Goal: Check status: Check status

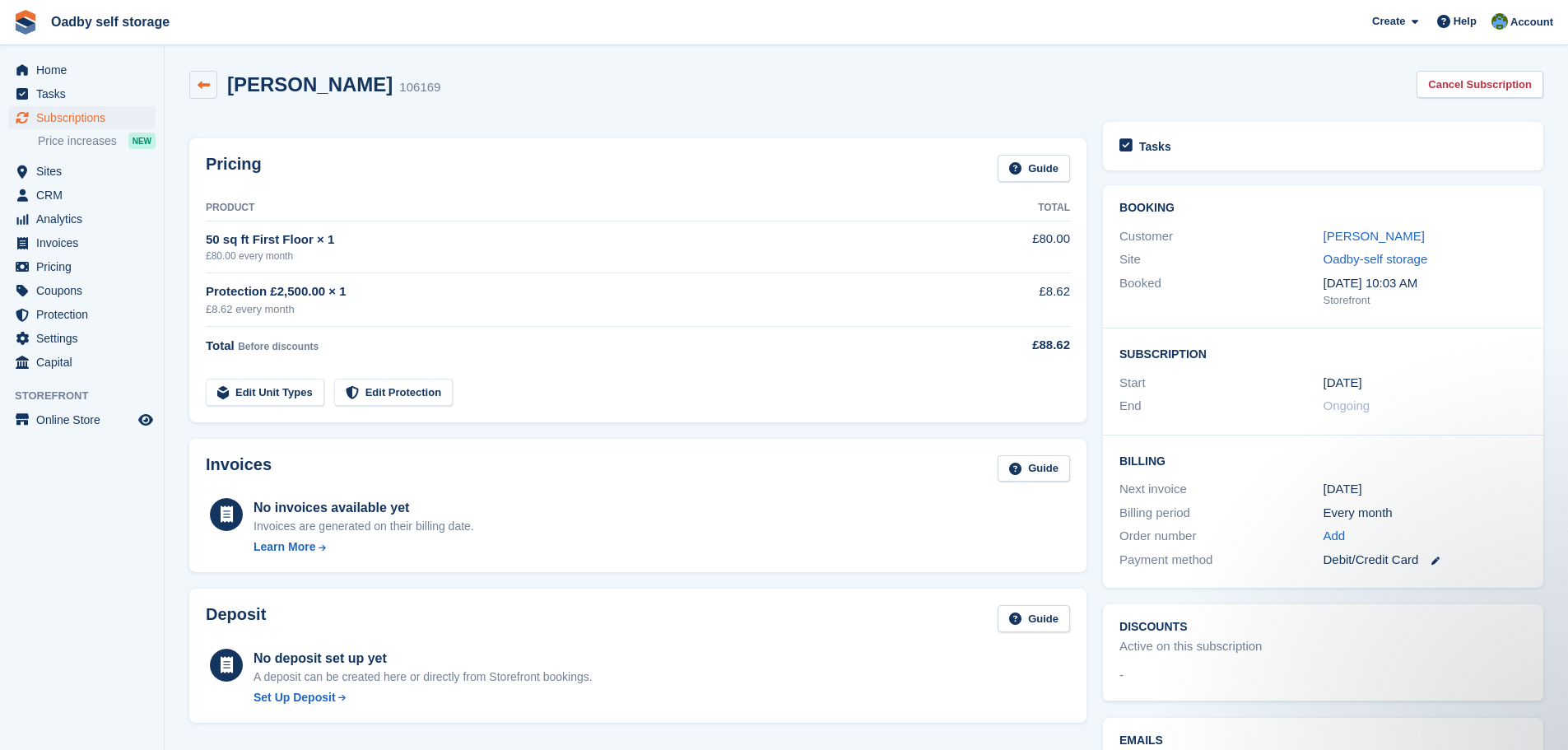
click at [192, 85] on link at bounding box center [203, 85] width 28 height 28
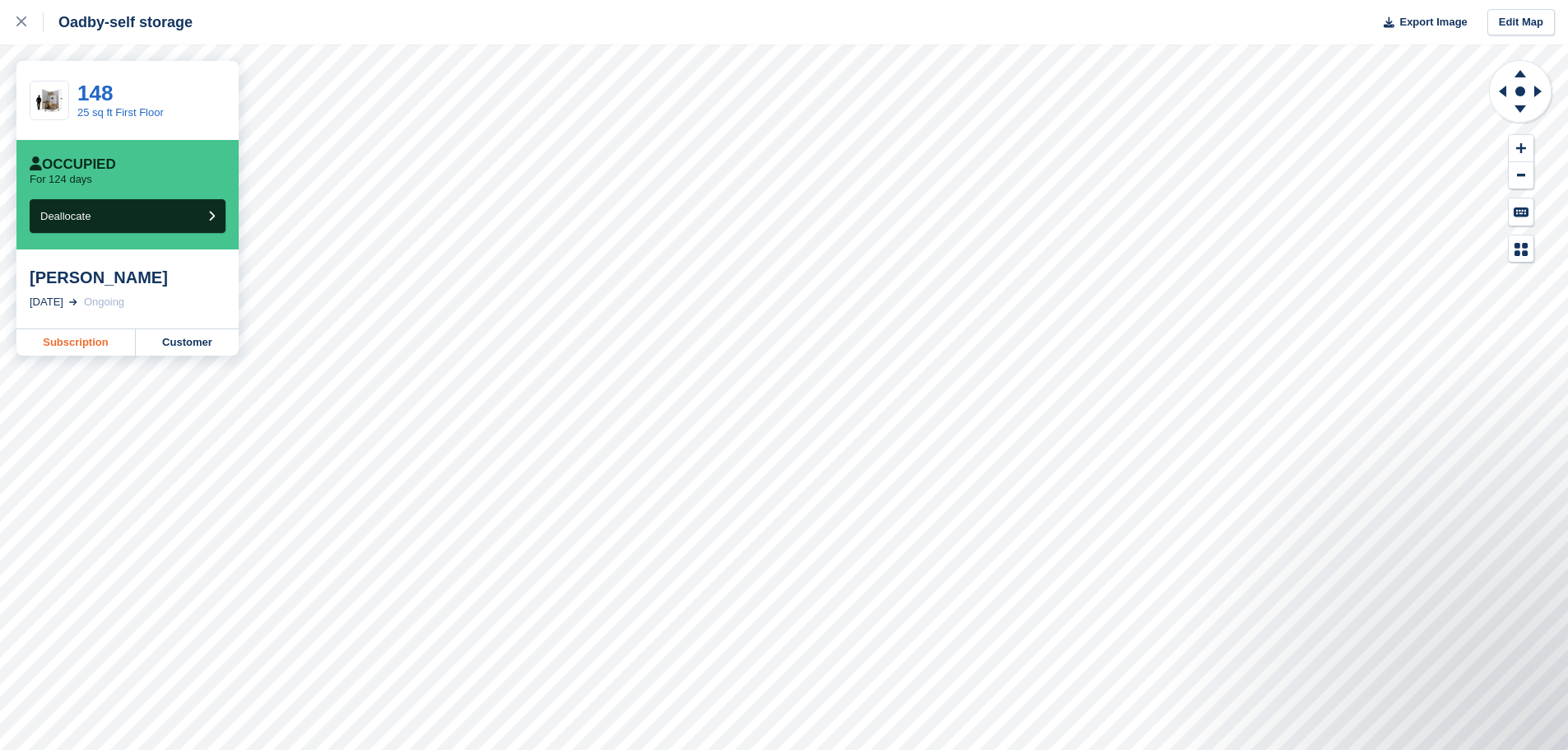
click at [82, 344] on link "Subscription" at bounding box center [76, 342] width 119 height 26
click at [53, 343] on link "Subscription" at bounding box center [76, 342] width 119 height 26
click at [39, 351] on link "Subscription" at bounding box center [76, 342] width 119 height 26
click at [85, 348] on link "Subscription" at bounding box center [76, 342] width 119 height 26
click at [73, 335] on link "Subscription" at bounding box center [76, 342] width 119 height 26
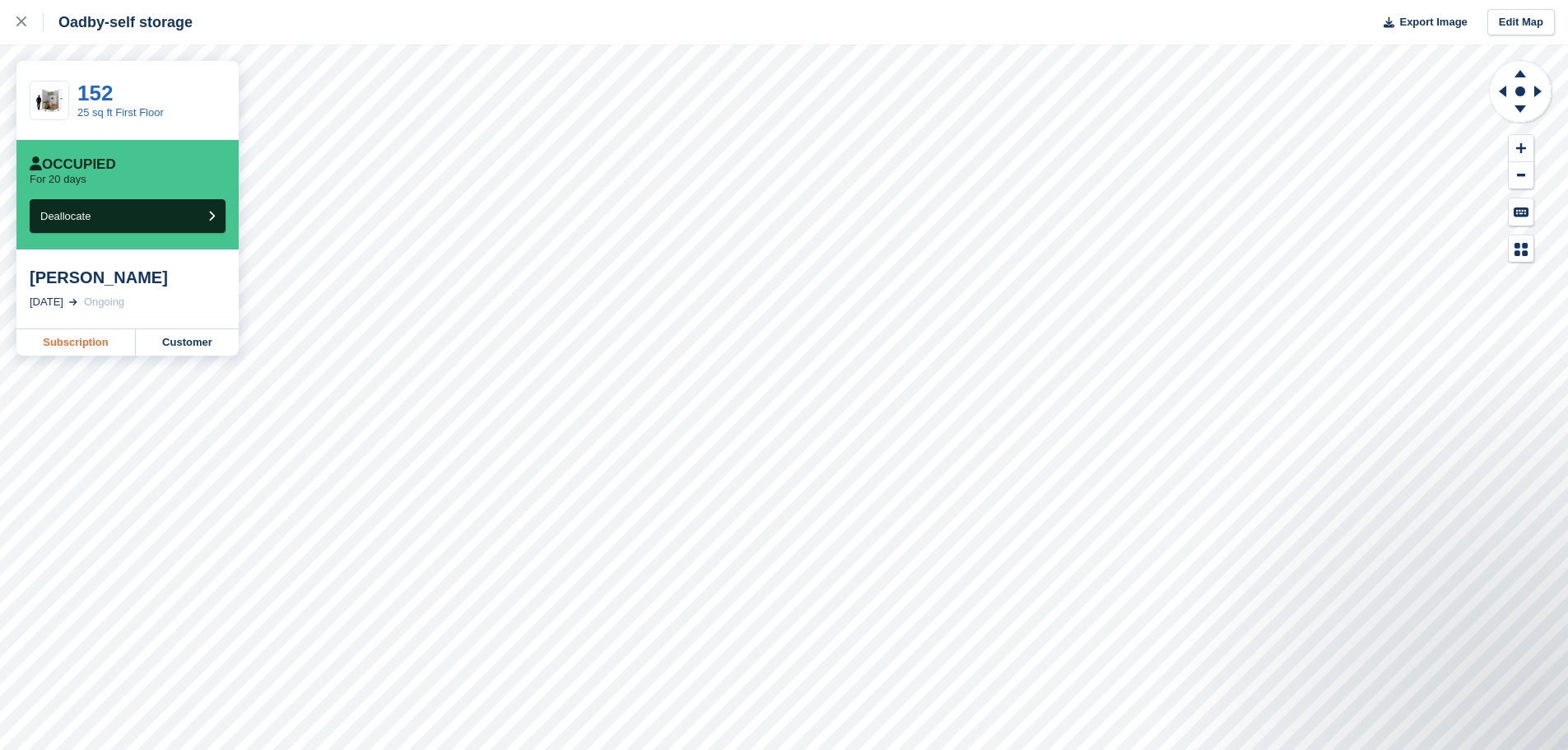
click at [81, 346] on link "Subscription" at bounding box center [76, 342] width 119 height 26
click at [92, 346] on link "Subscription" at bounding box center [76, 342] width 119 height 26
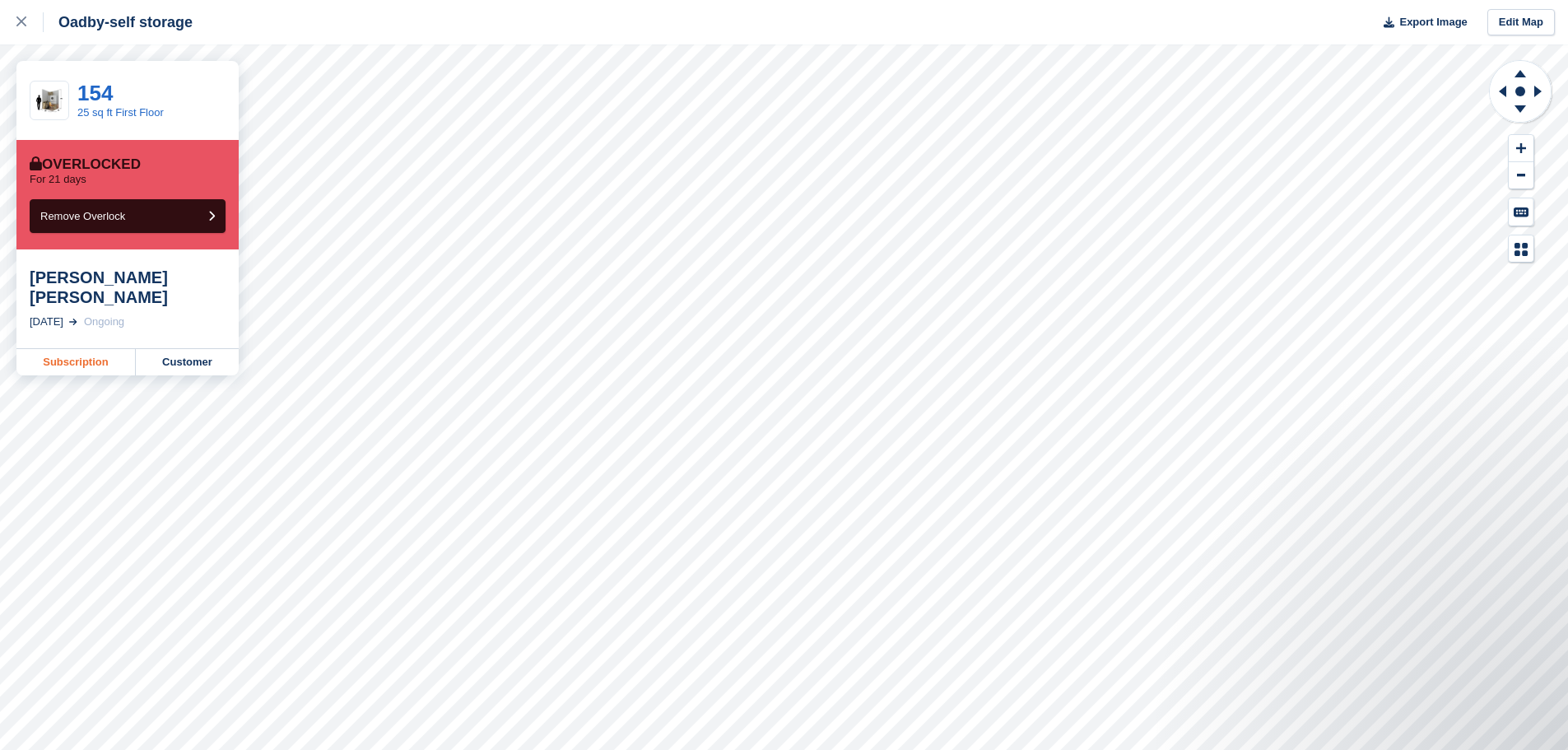
click at [107, 349] on link "Subscription" at bounding box center [76, 362] width 119 height 26
click at [92, 349] on link "Subscription" at bounding box center [76, 362] width 119 height 26
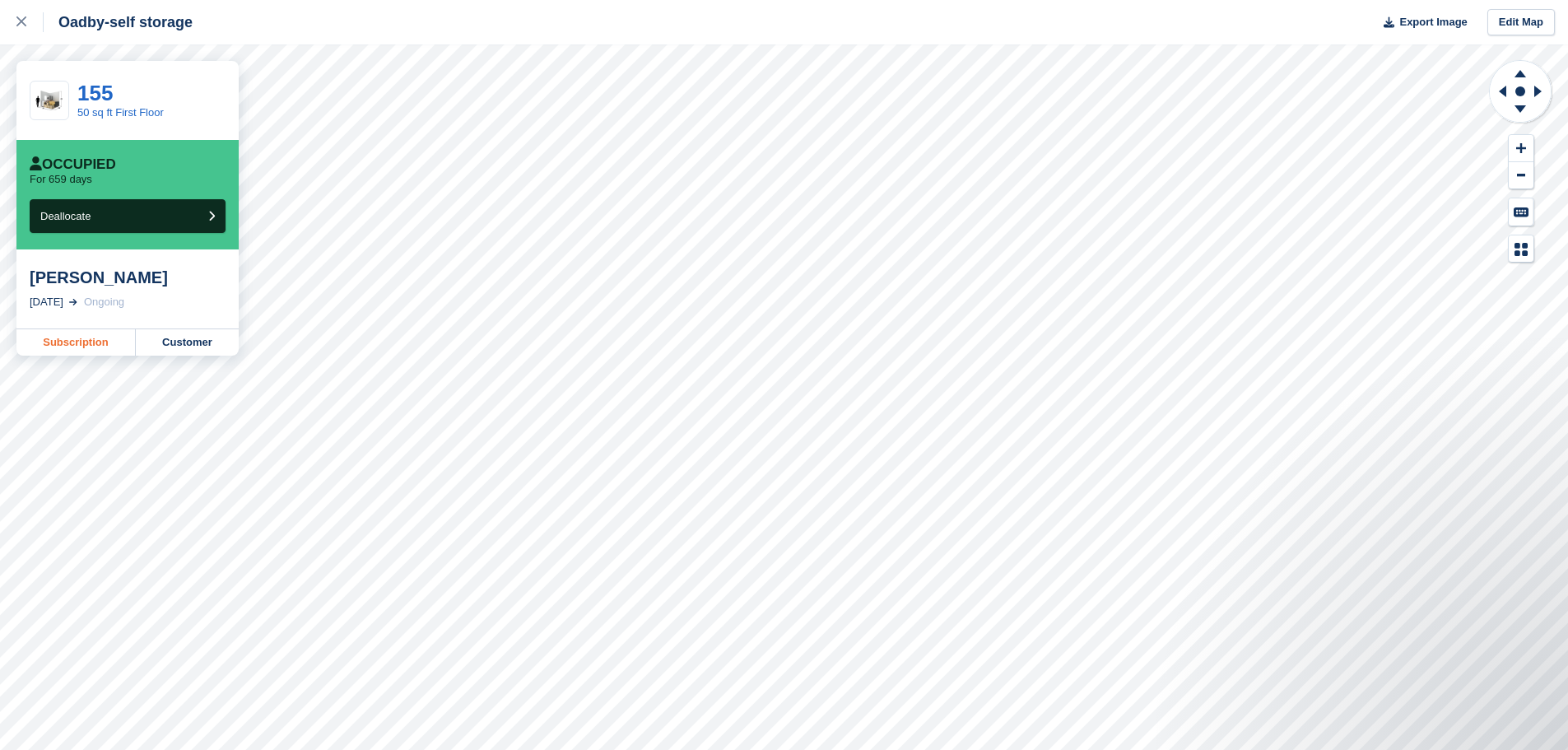
click at [86, 351] on link "Subscription" at bounding box center [76, 342] width 119 height 26
click at [74, 346] on link "Subscription" at bounding box center [76, 342] width 119 height 26
click at [102, 346] on link "Subscription" at bounding box center [76, 342] width 119 height 26
click at [73, 346] on link "Subscription" at bounding box center [76, 342] width 119 height 26
click at [89, 345] on link "Subscription" at bounding box center [76, 342] width 119 height 26
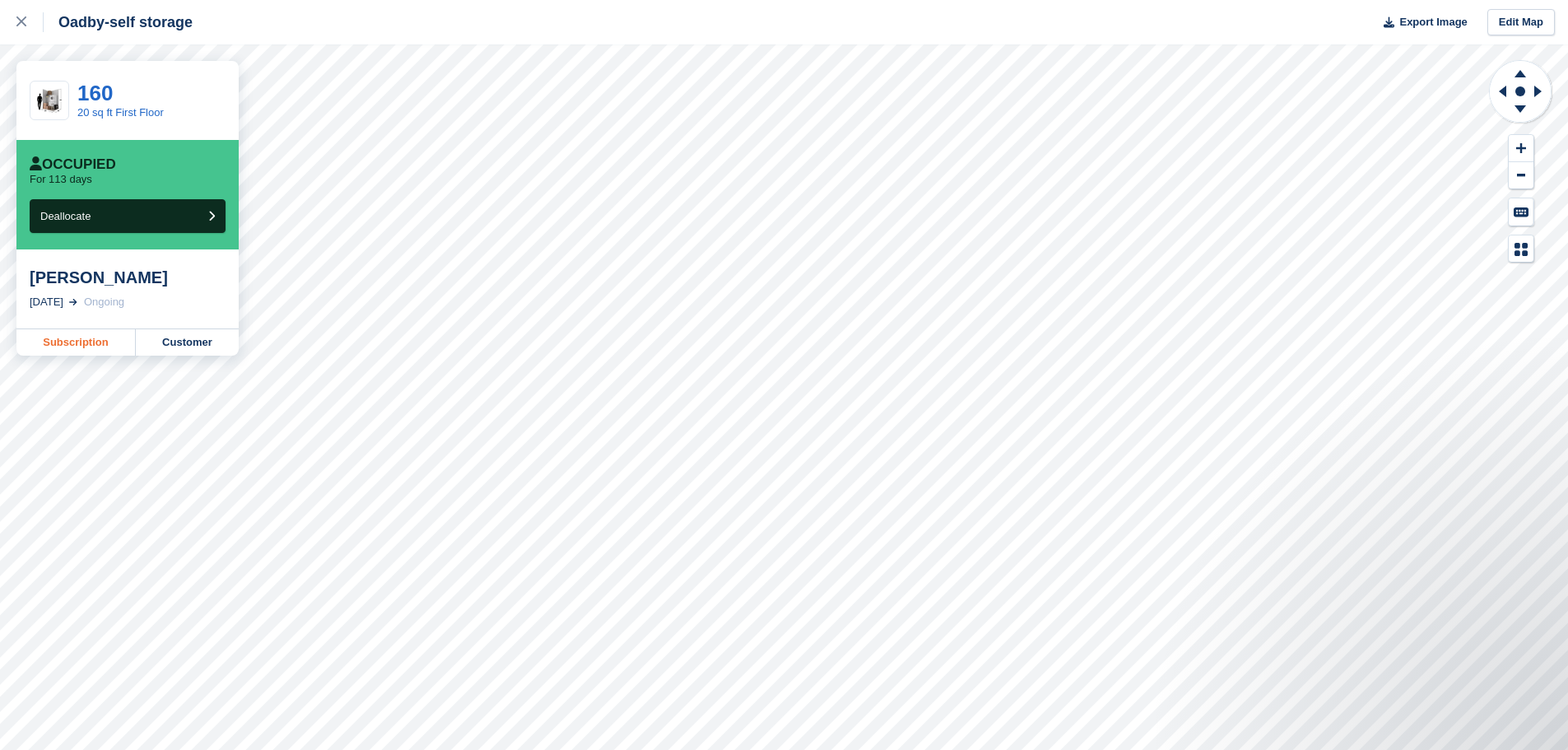
click at [75, 347] on link "Subscription" at bounding box center [76, 342] width 119 height 26
click at [73, 350] on link "Subscription" at bounding box center [76, 342] width 119 height 26
click at [66, 345] on link "Subscription" at bounding box center [76, 342] width 119 height 26
click at [55, 337] on link "Subscription" at bounding box center [76, 342] width 119 height 26
click at [47, 346] on link "Subscription" at bounding box center [76, 342] width 119 height 26
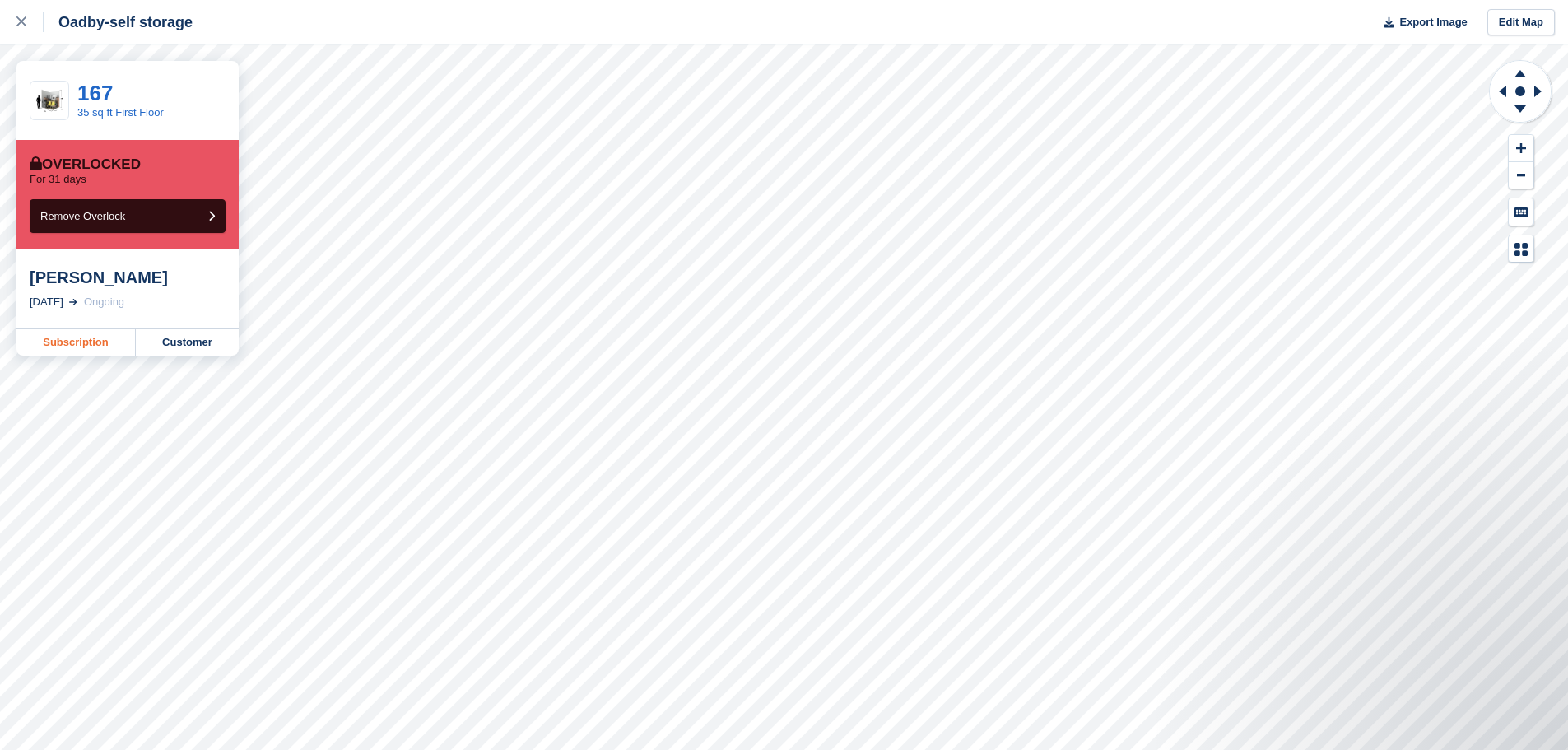
click at [79, 342] on link "Subscription" at bounding box center [76, 342] width 119 height 26
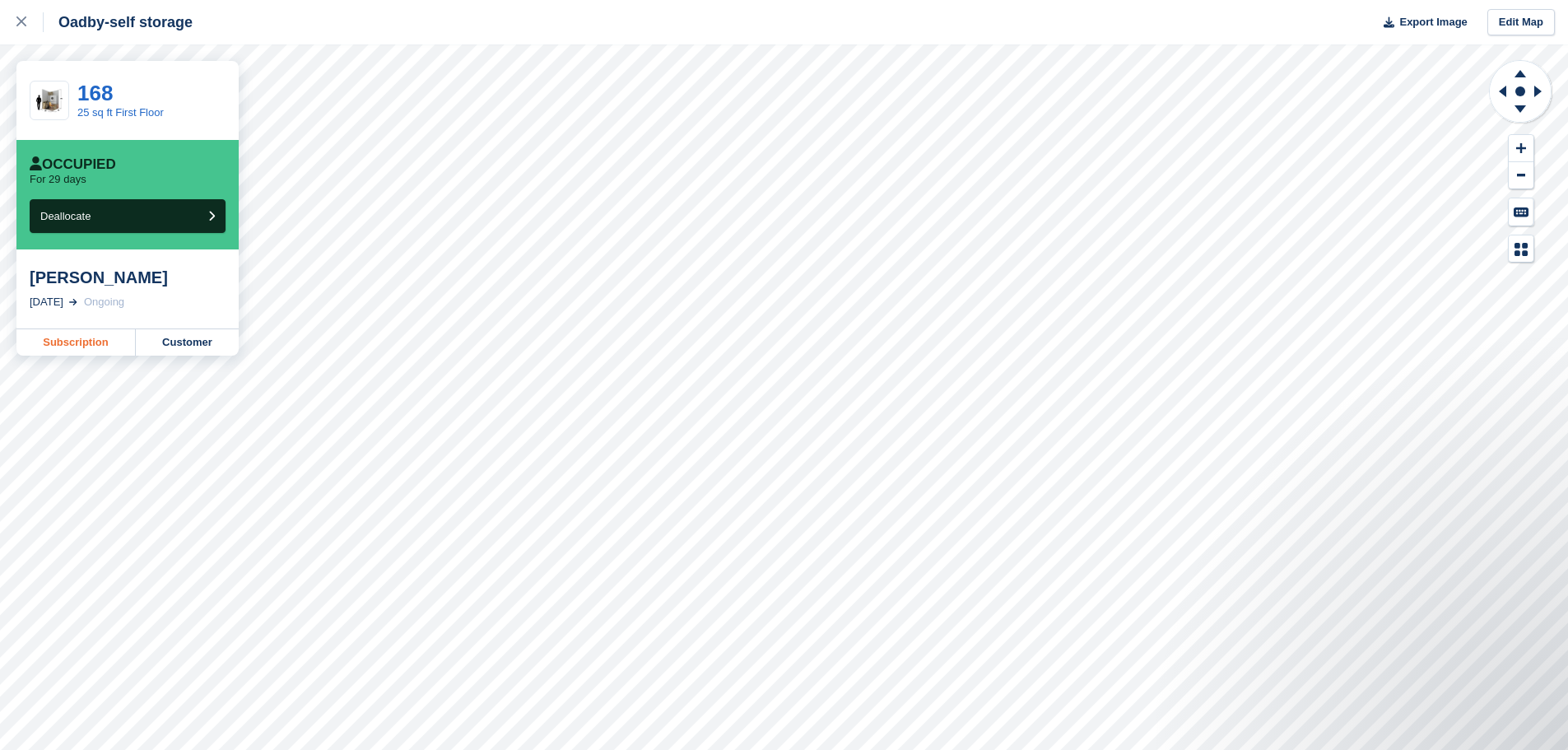
click at [64, 328] on div "Tom Oswald 26 Apr, 2025 Ongoing" at bounding box center [127, 289] width 222 height 79
click at [66, 349] on link "Subscription" at bounding box center [76, 342] width 119 height 26
click at [101, 345] on link "Subscription" at bounding box center [76, 342] width 119 height 26
click at [79, 345] on link "Subscription" at bounding box center [76, 342] width 119 height 26
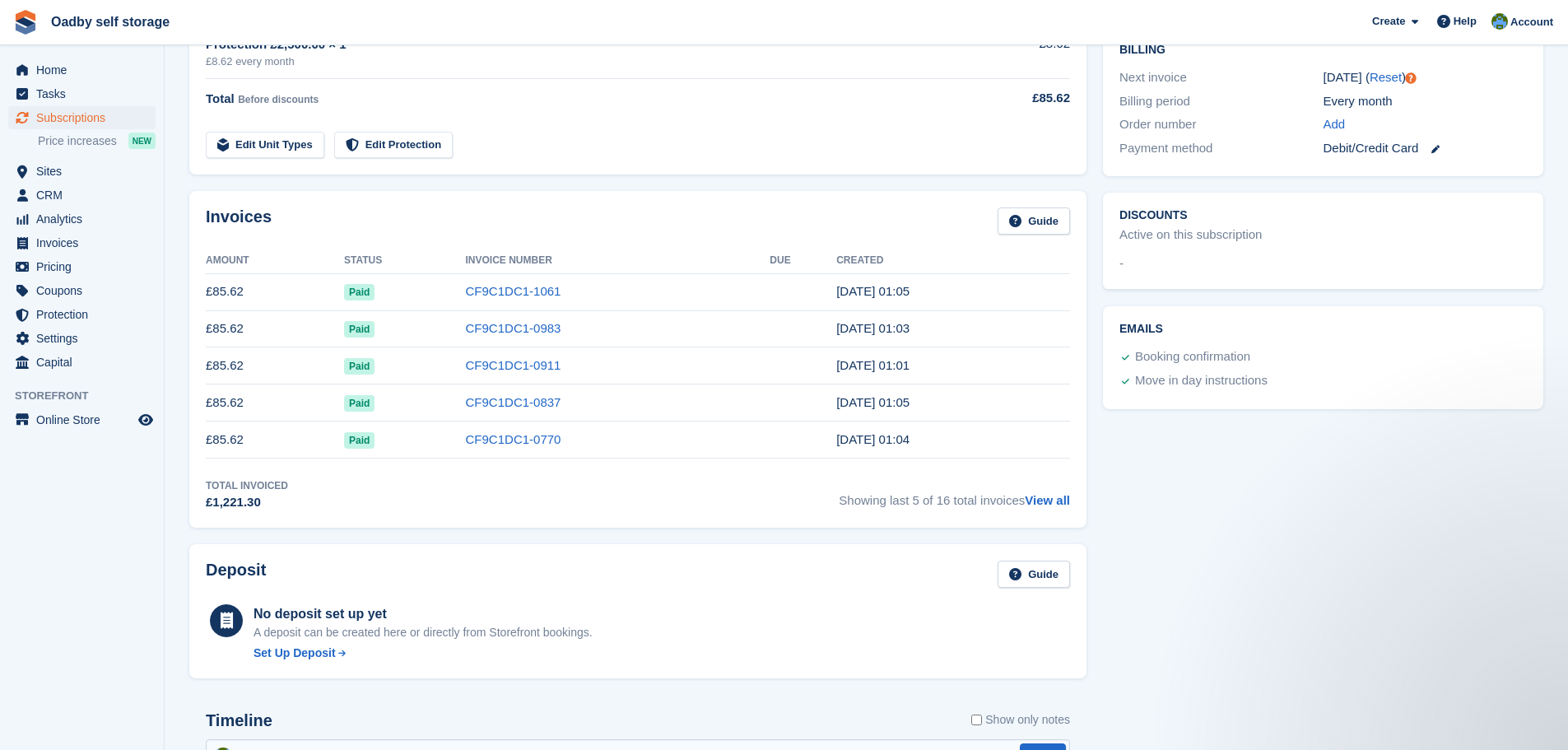
click at [1149, 529] on div "Tasks 0 Add No tasks related to Subscription #40542 Booking Customer Muhammad M…" at bounding box center [1323, 362] width 457 height 1321
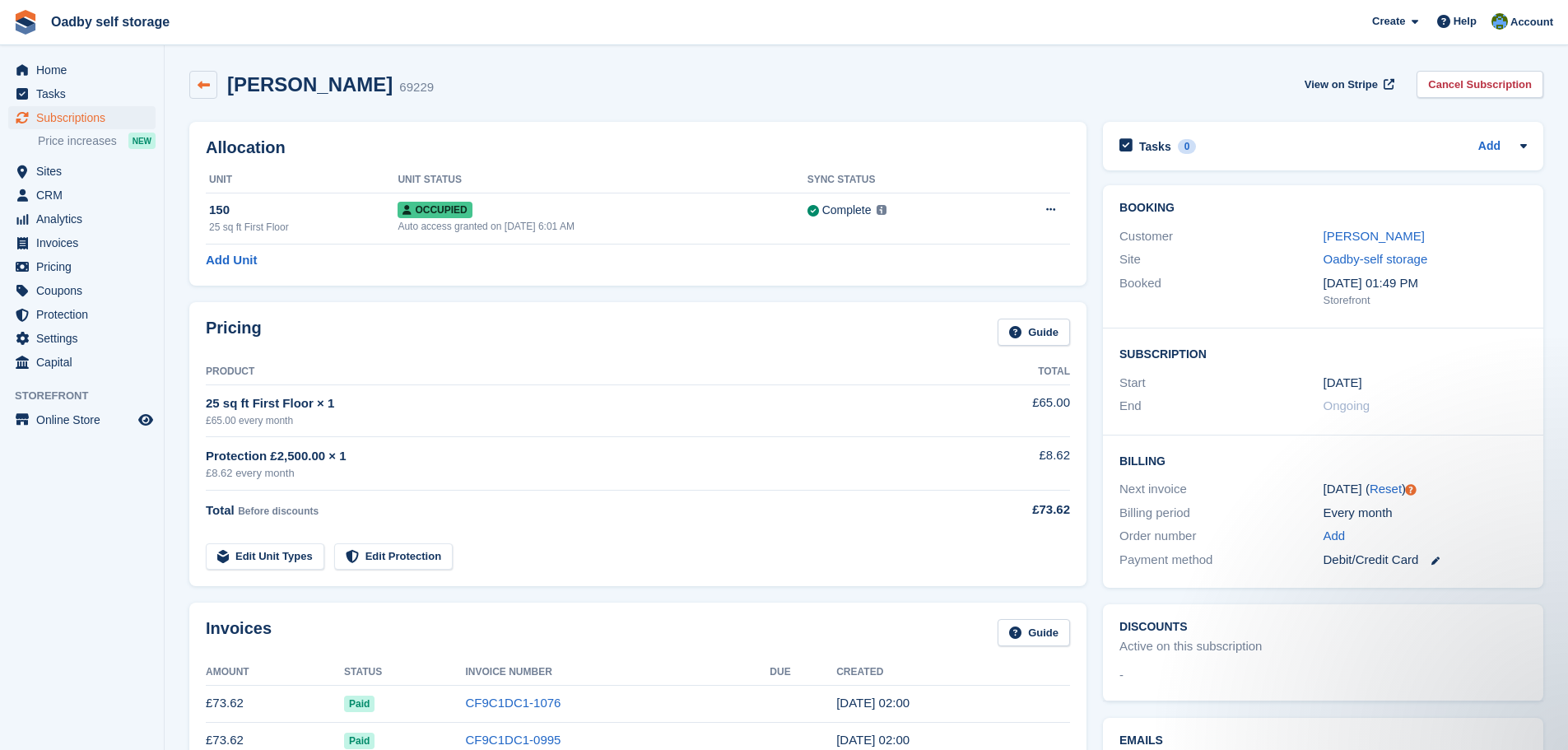
click at [200, 85] on icon at bounding box center [203, 85] width 12 height 12
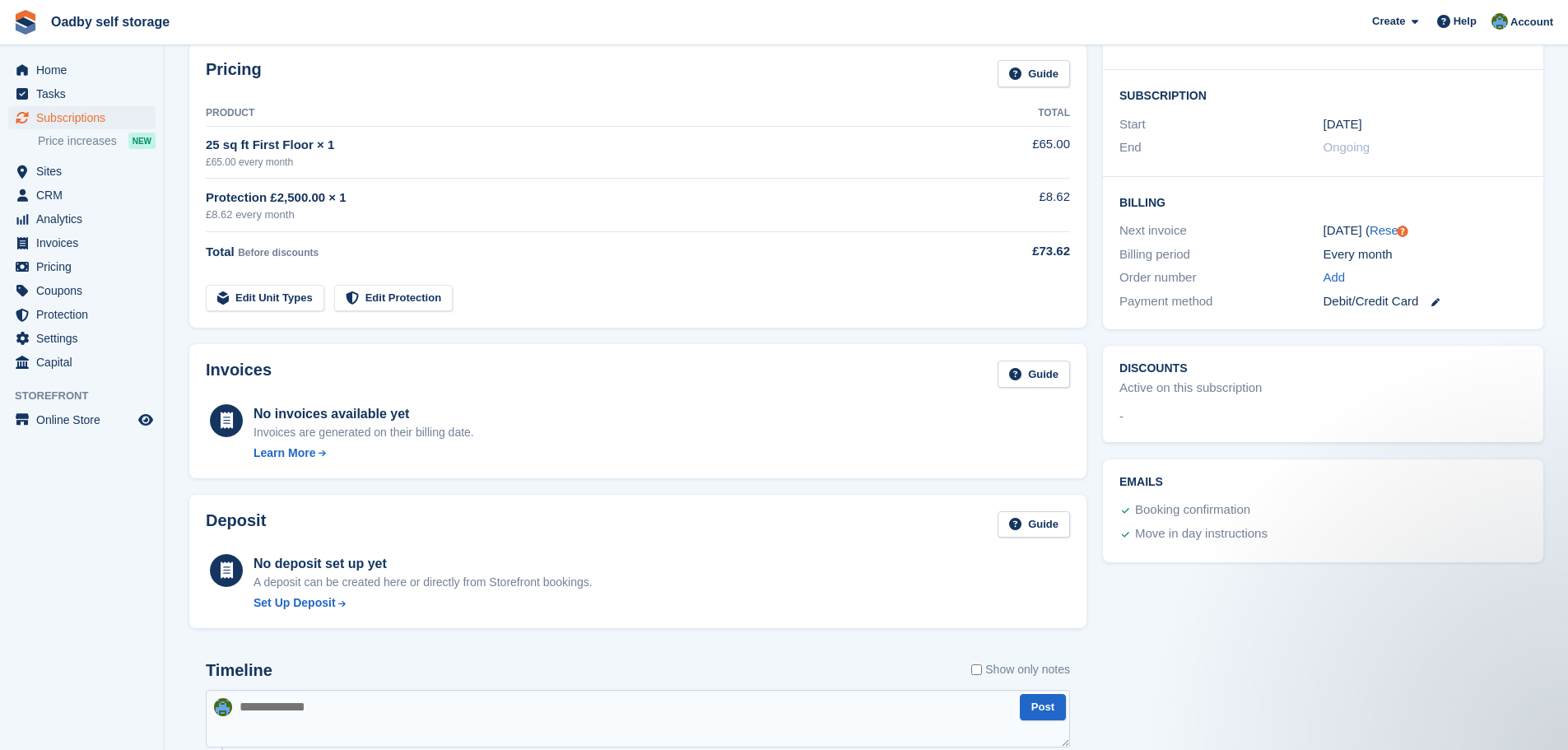
scroll to position [329, 0]
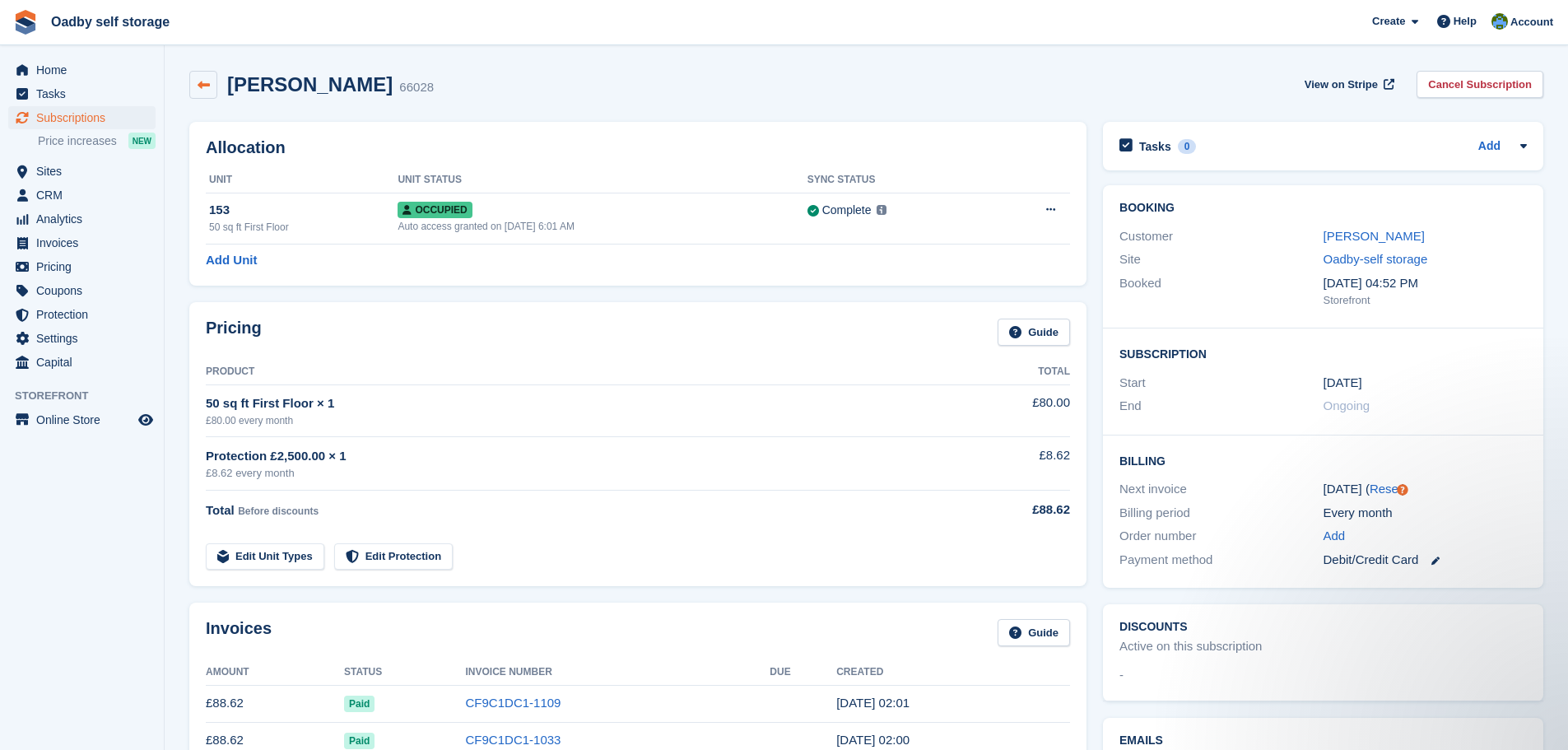
click at [206, 92] on link at bounding box center [203, 85] width 28 height 28
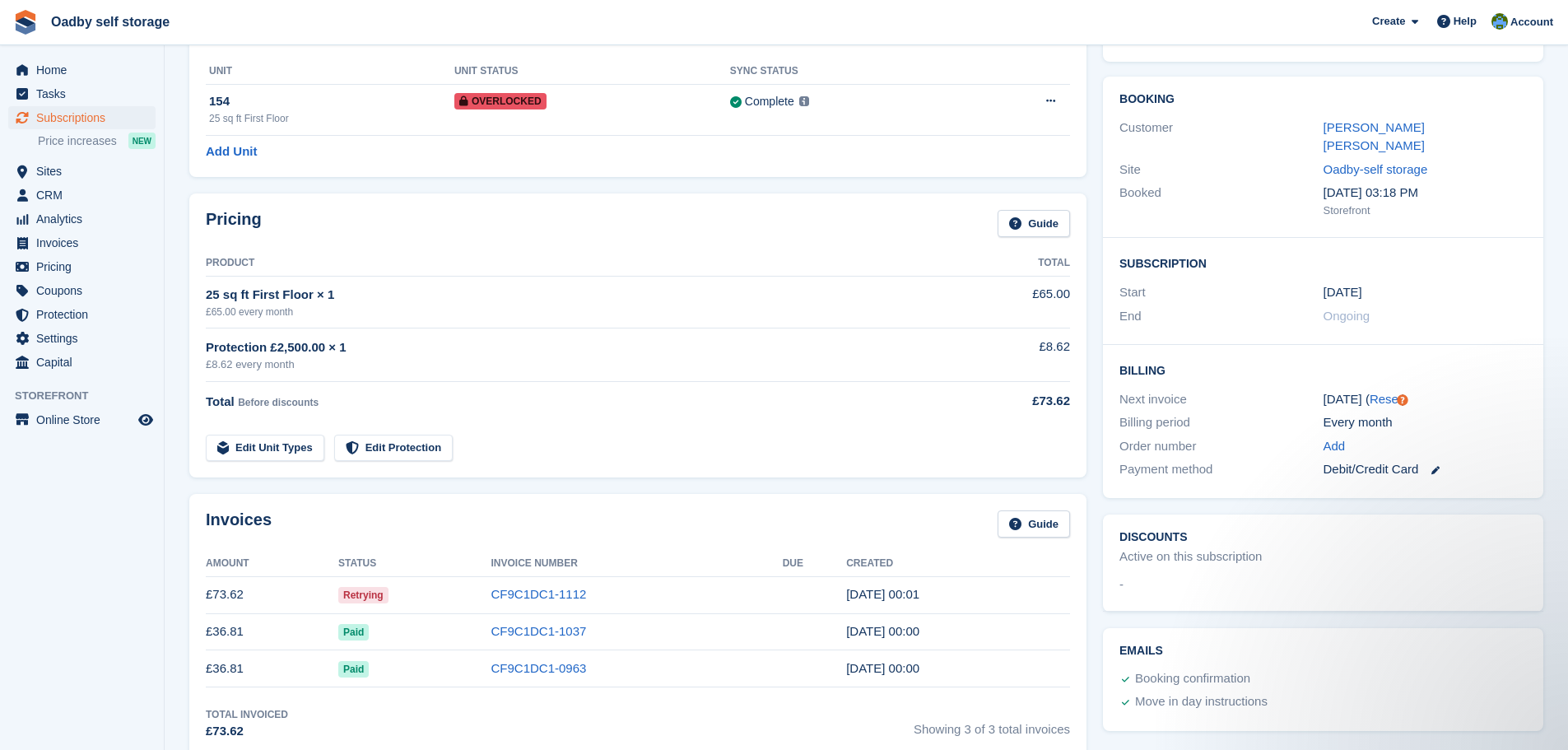
scroll to position [82, 0]
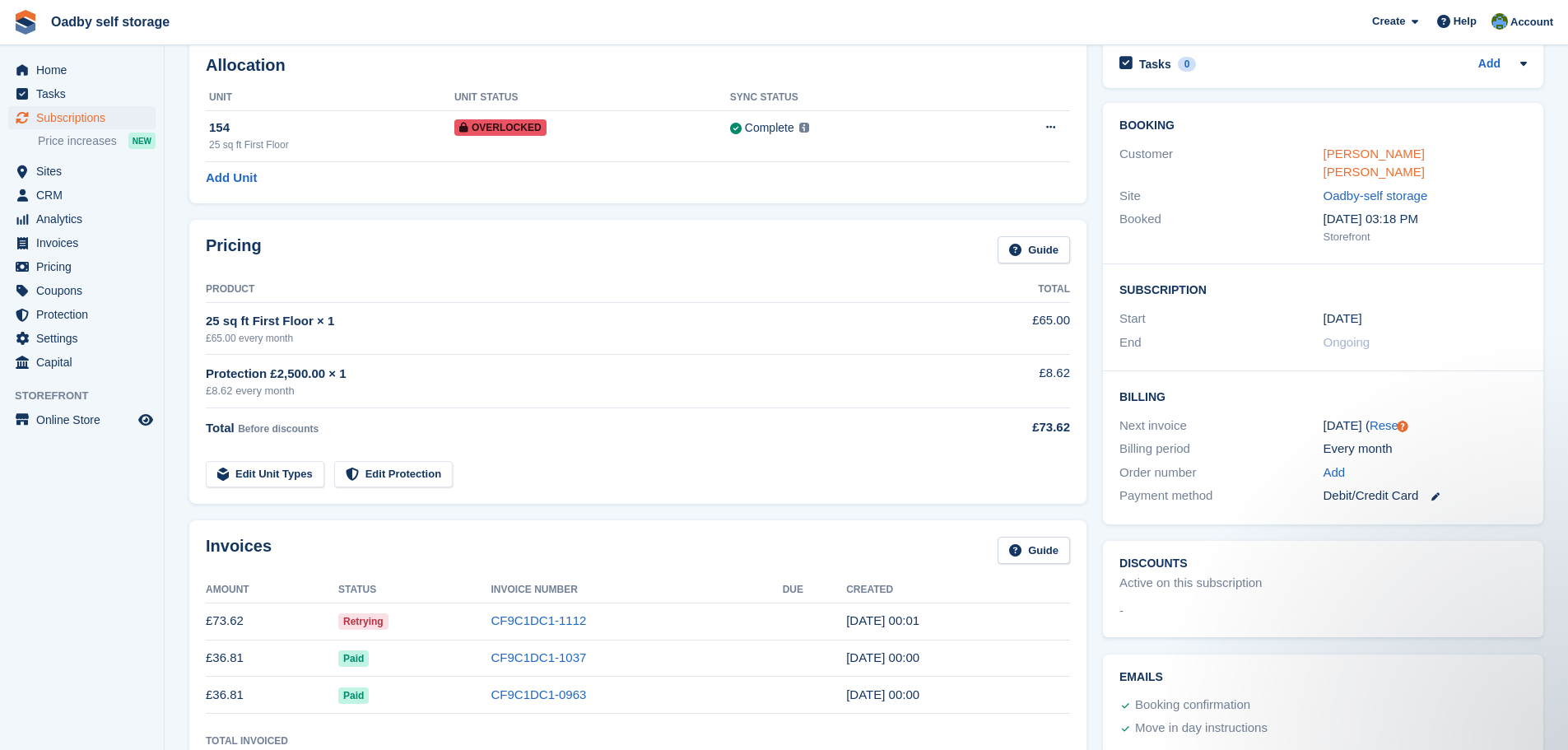
click at [1404, 152] on link "[PERSON_NAME] [PERSON_NAME]" at bounding box center [1374, 163] width 101 height 33
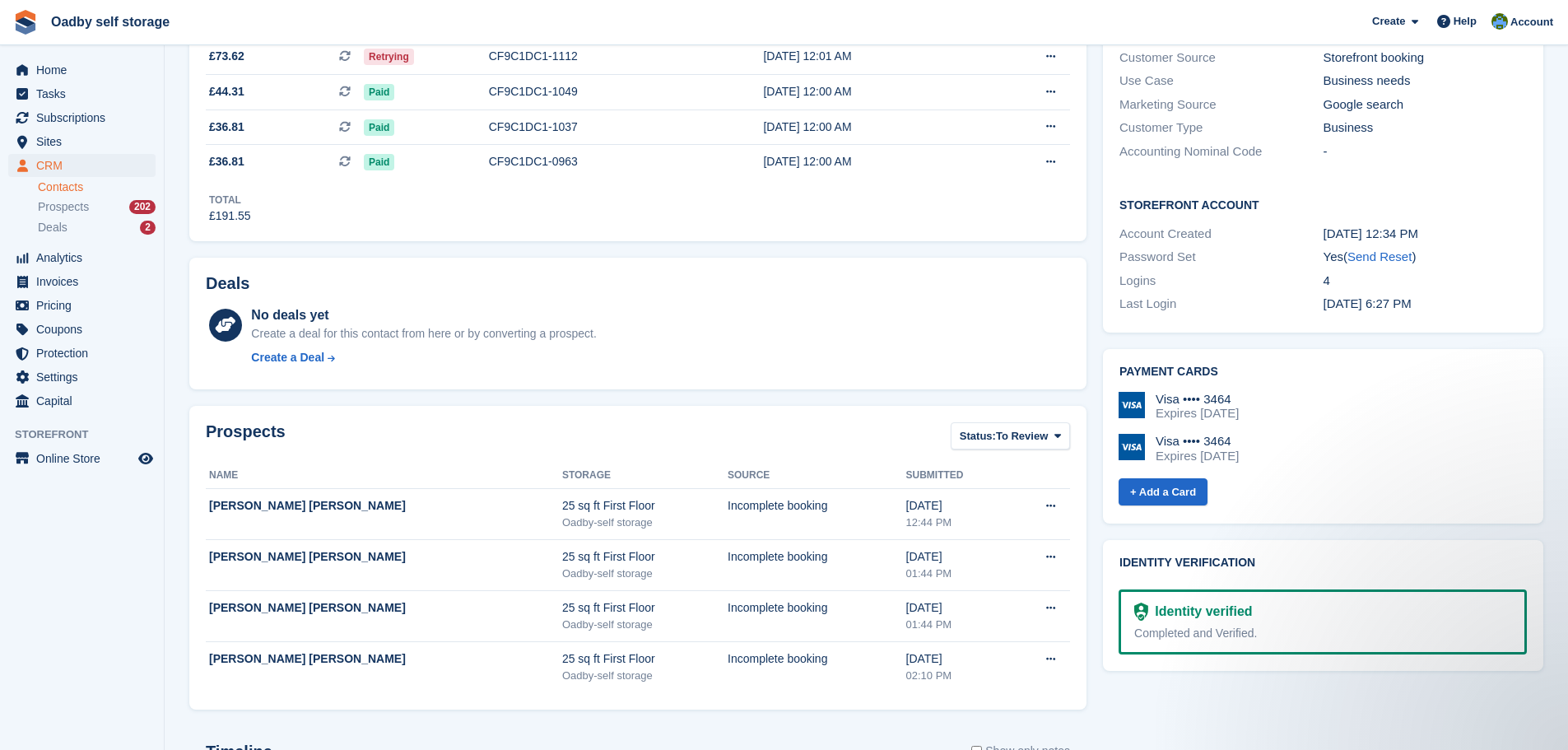
scroll to position [494, 0]
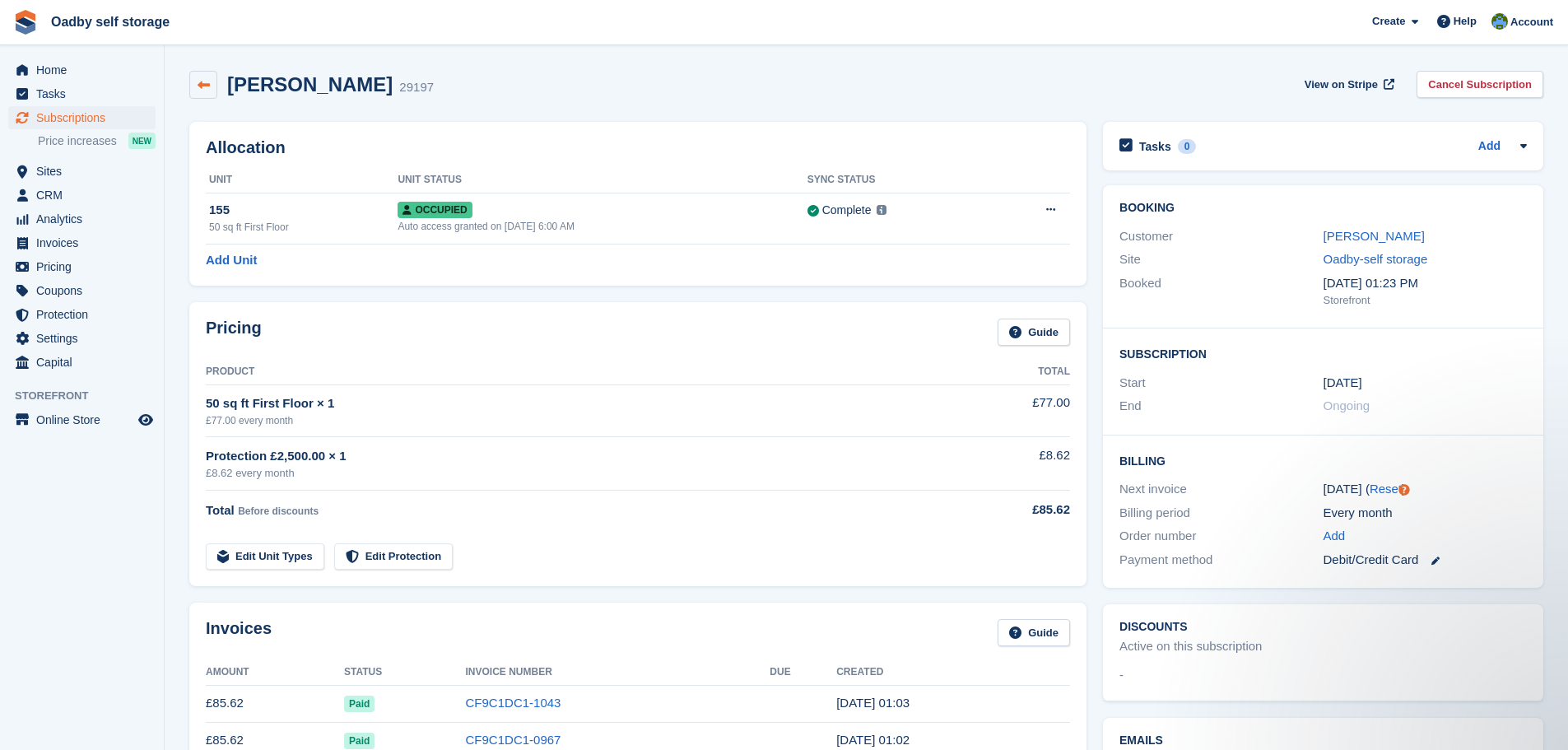
click at [206, 82] on icon at bounding box center [203, 85] width 12 height 12
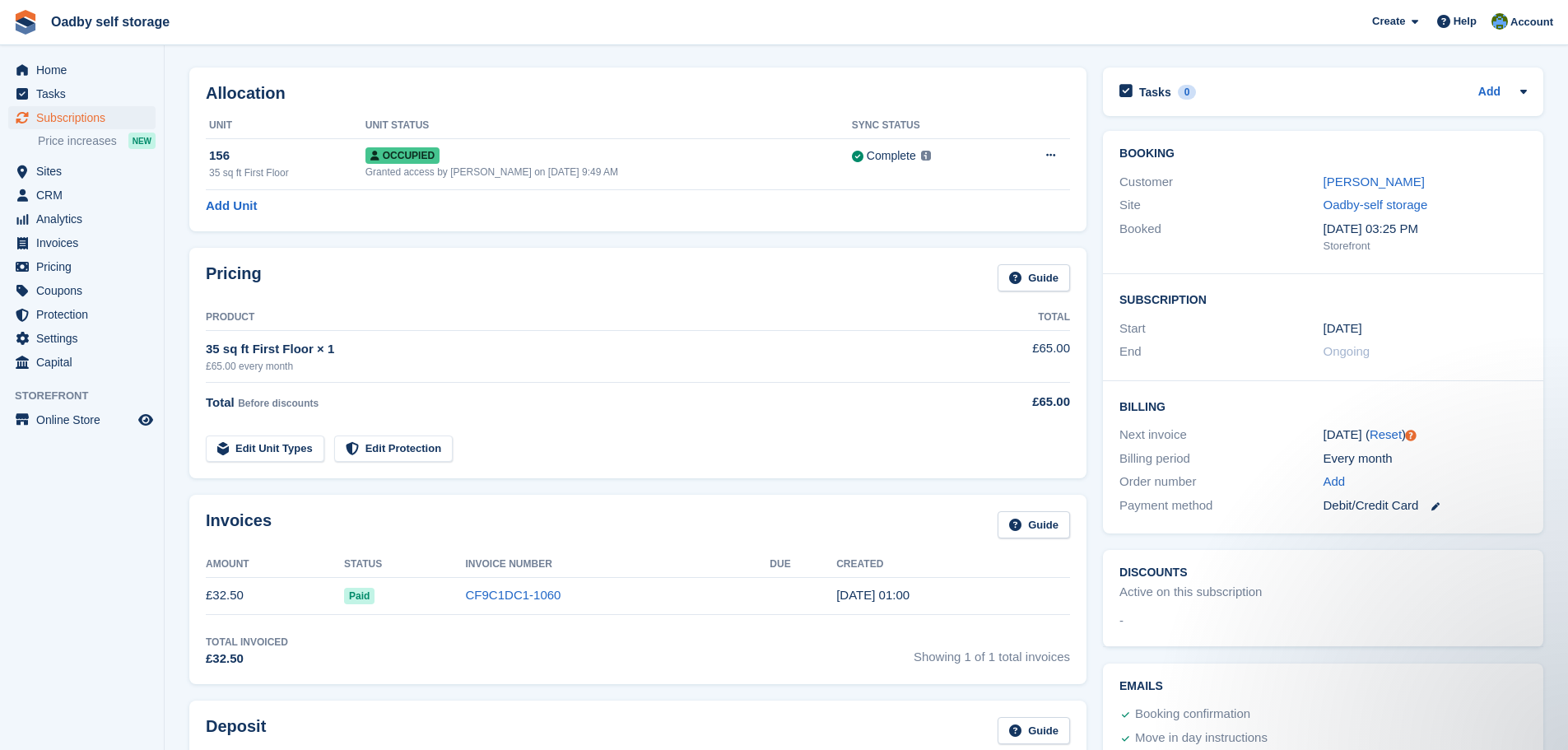
scroll to position [82, 0]
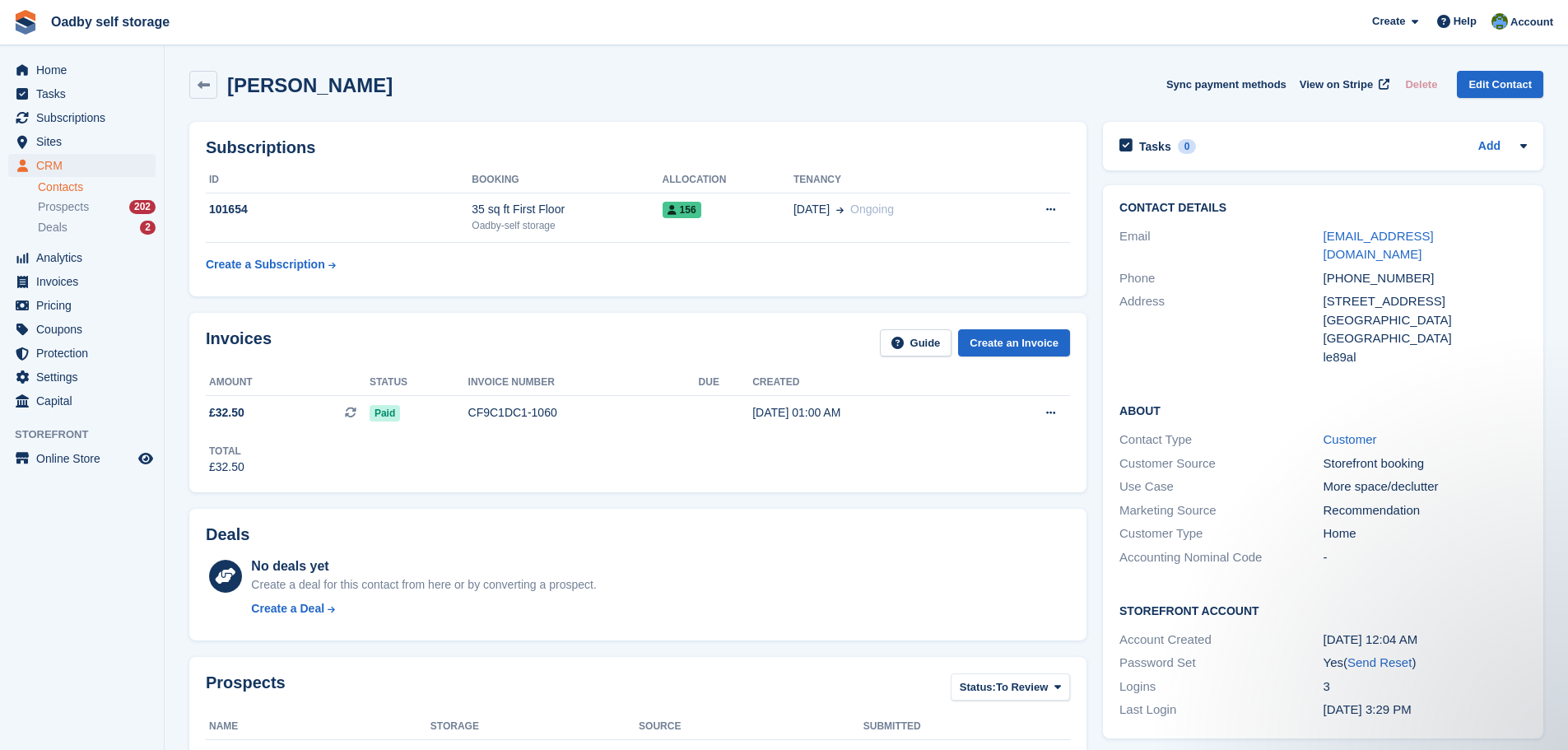
drag, startPoint x: 196, startPoint y: 91, endPoint x: 203, endPoint y: 100, distance: 11.4
click at [196, 91] on link at bounding box center [203, 85] width 28 height 28
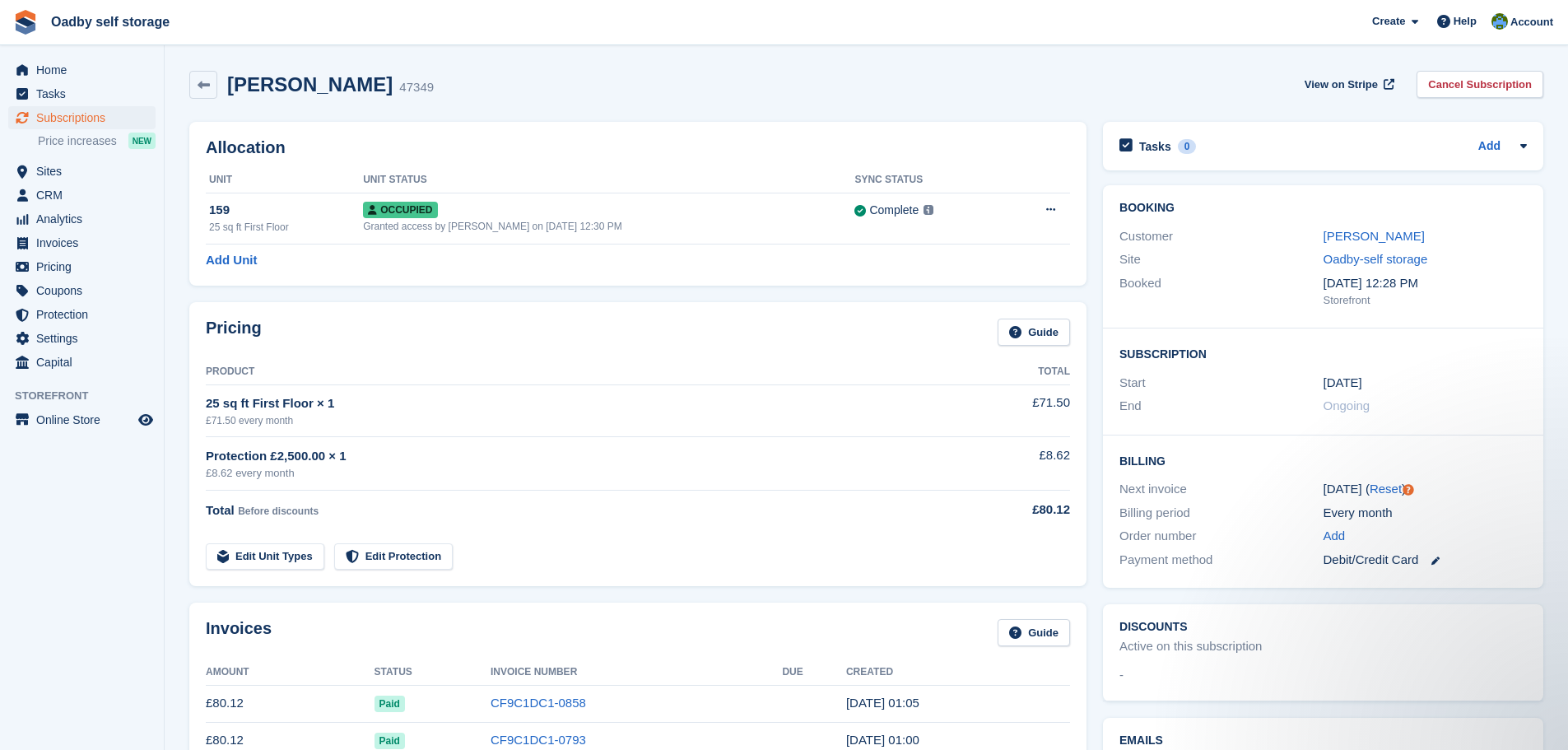
click at [220, 78] on div "Jessica Greet 47349" at bounding box center [326, 84] width 217 height 24
click at [204, 92] on link at bounding box center [203, 85] width 28 height 28
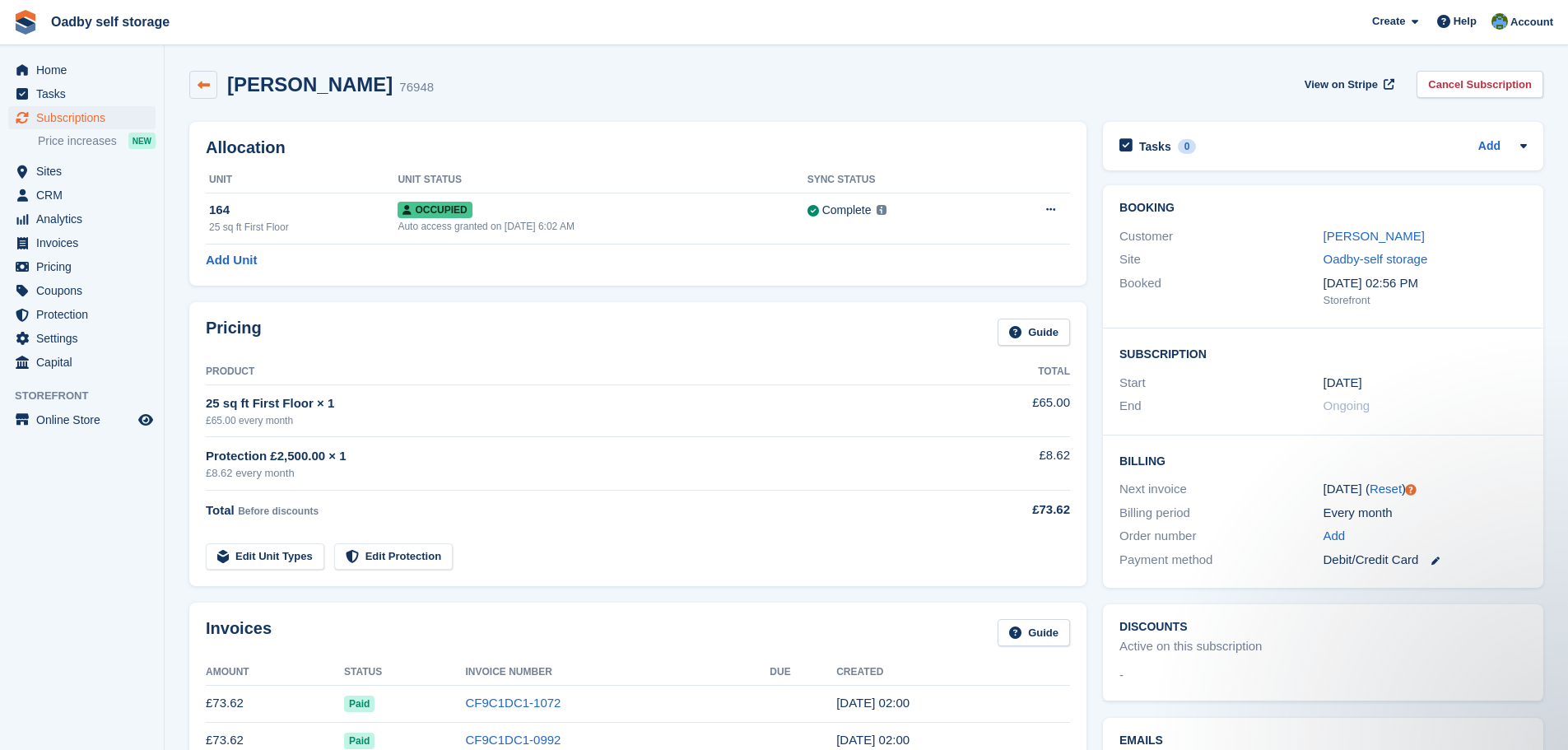
click at [205, 90] on icon at bounding box center [203, 85] width 12 height 12
click at [200, 83] on icon at bounding box center [203, 85] width 12 height 12
click at [199, 85] on icon at bounding box center [203, 85] width 12 height 12
